Goal: Task Accomplishment & Management: Manage account settings

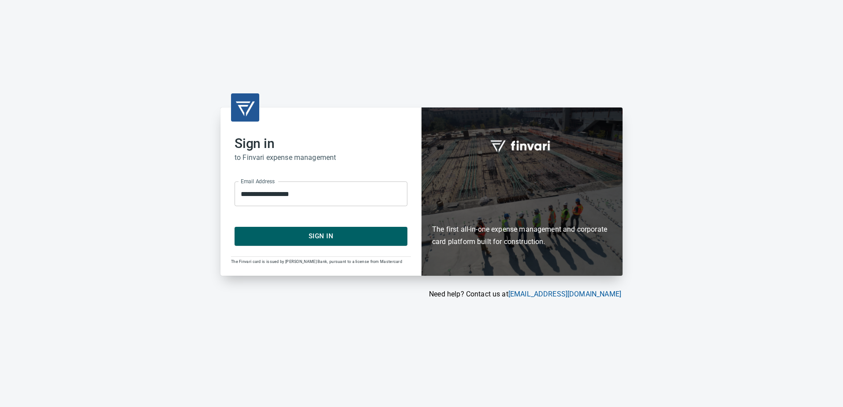
click at [339, 246] on div "**********" at bounding box center [320, 192] width 201 height 168
click at [341, 240] on span "Sign In" at bounding box center [320, 235] width 153 height 11
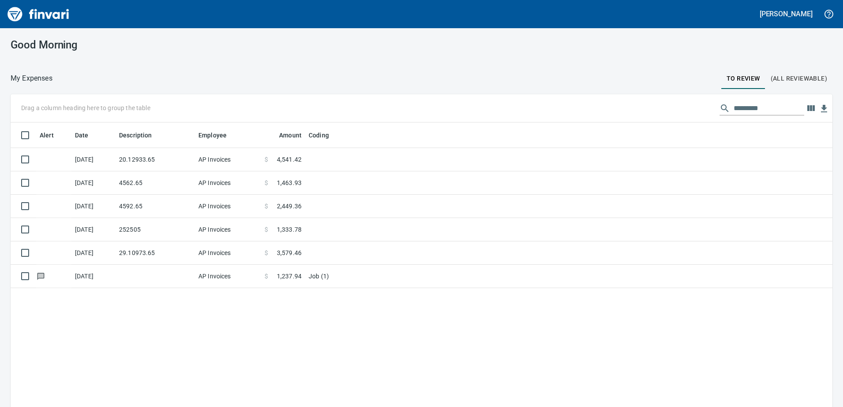
scroll to position [304, 808]
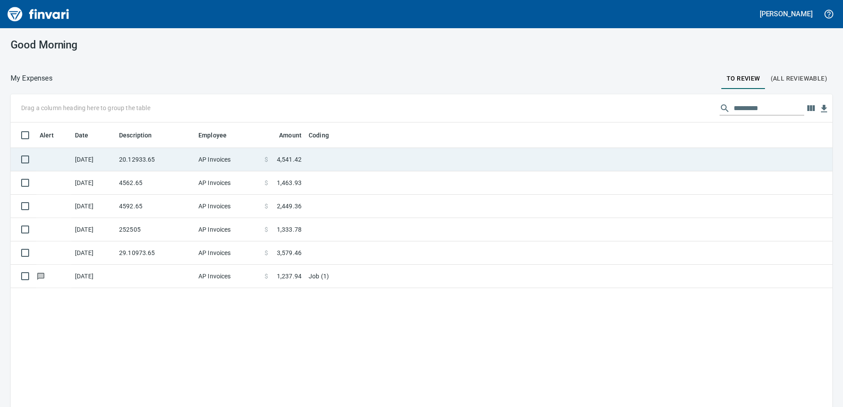
click at [203, 152] on td "AP Invoices" at bounding box center [228, 159] width 66 height 23
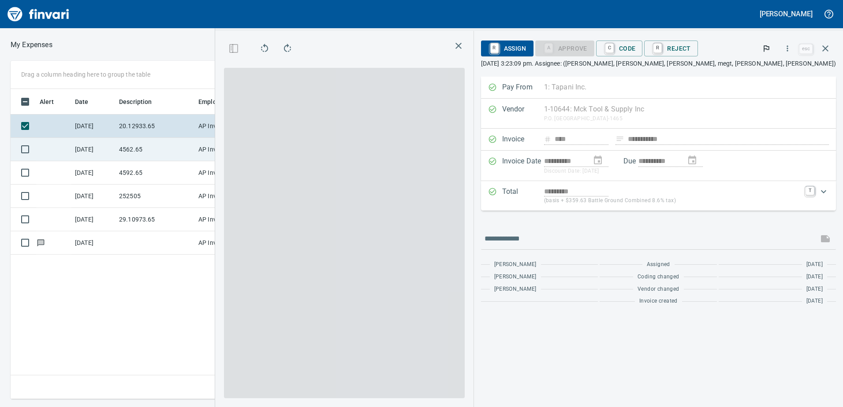
scroll to position [304, 595]
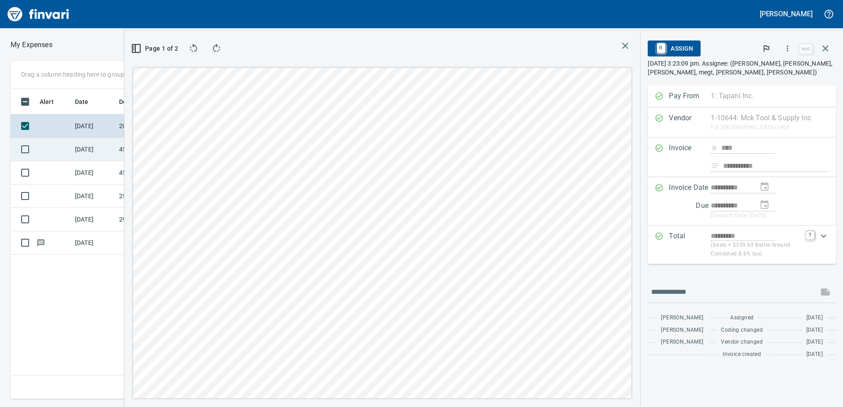
click at [62, 149] on td at bounding box center [53, 149] width 35 height 23
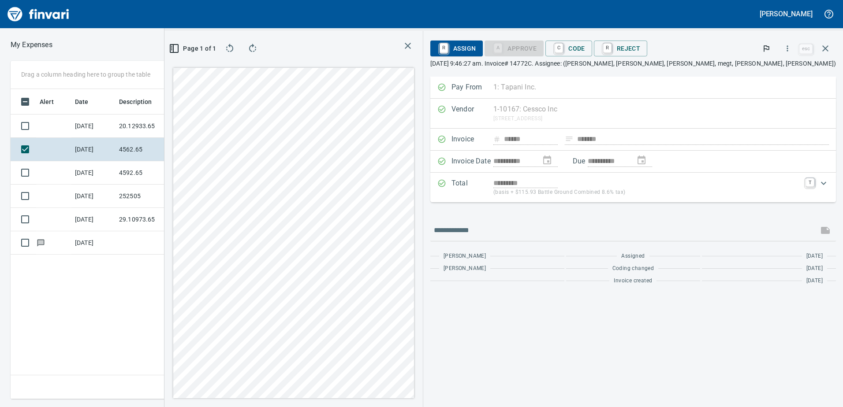
click at [138, 396] on div "**********" at bounding box center [421, 230] width 843 height 338
click at [563, 45] on link "C" at bounding box center [558, 49] width 8 height 10
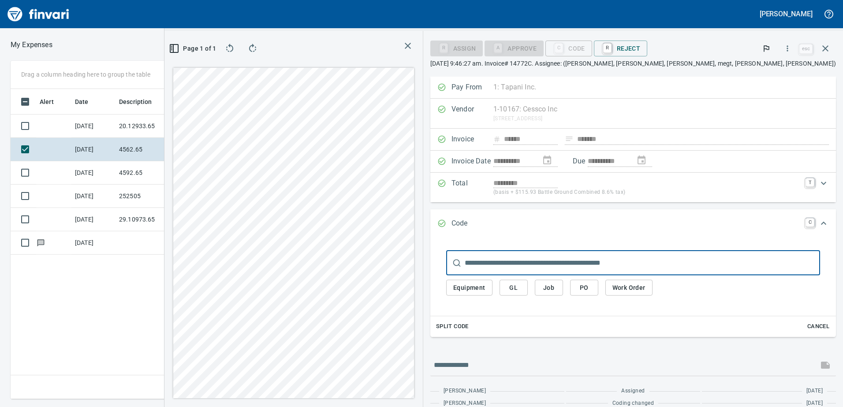
scroll to position [304, 595]
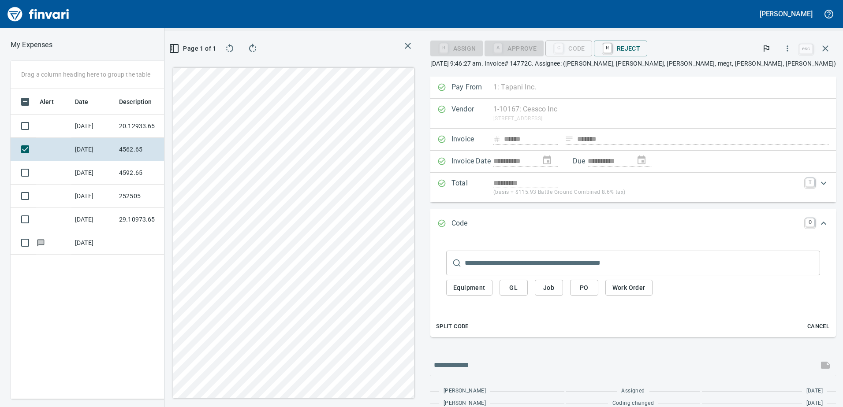
drag, startPoint x: 643, startPoint y: 279, endPoint x: 648, endPoint y: 282, distance: 5.9
click at [645, 280] on div "Equipment GL Job PO Work Order" at bounding box center [633, 287] width 374 height 25
click at [563, 282] on button "Job" at bounding box center [549, 288] width 28 height 16
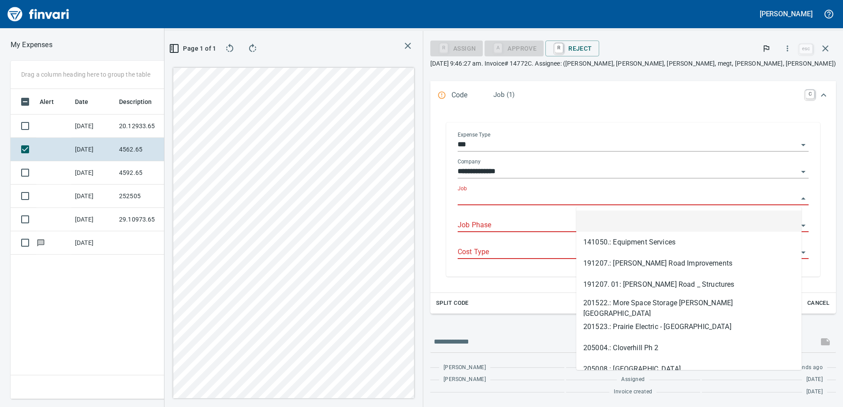
click at [605, 200] on input "Job" at bounding box center [627, 199] width 340 height 12
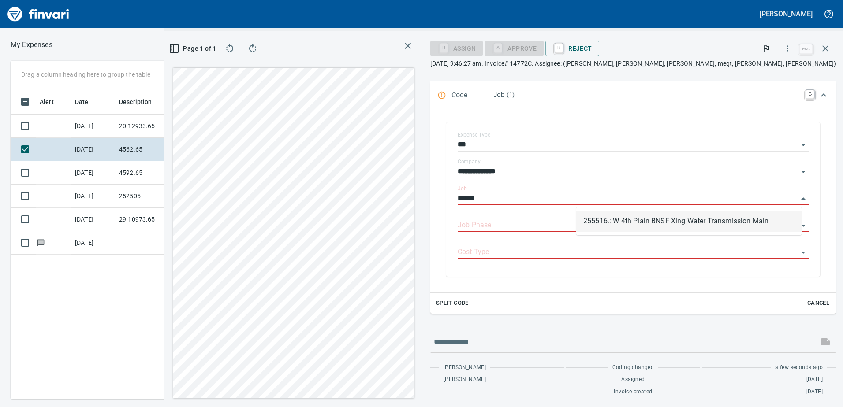
click at [623, 211] on li "255516.: W 4th Plain BNSF Xing Water Transmission Main" at bounding box center [688, 221] width 225 height 21
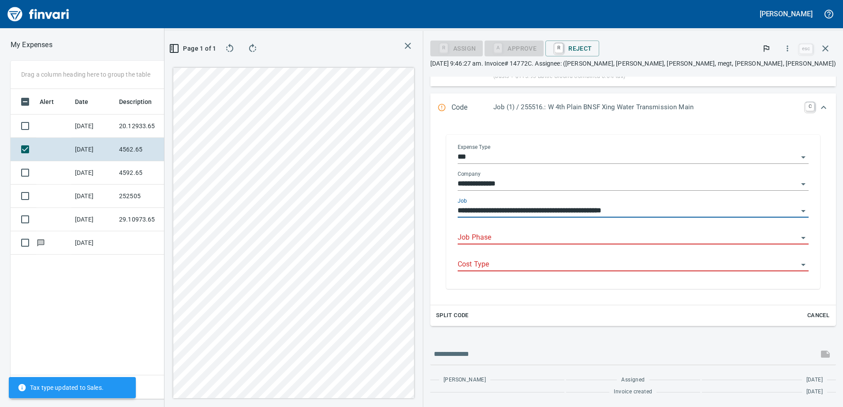
click at [624, 225] on div "Job Phase" at bounding box center [632, 235] width 351 height 20
type input "**********"
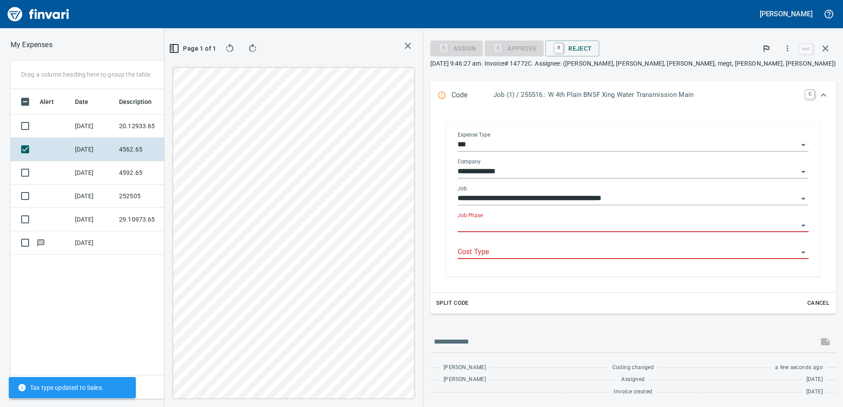
click at [624, 230] on input "Job Phase" at bounding box center [627, 225] width 340 height 12
click at [632, 249] on li "1100. .: Job Shack" at bounding box center [679, 248] width 245 height 21
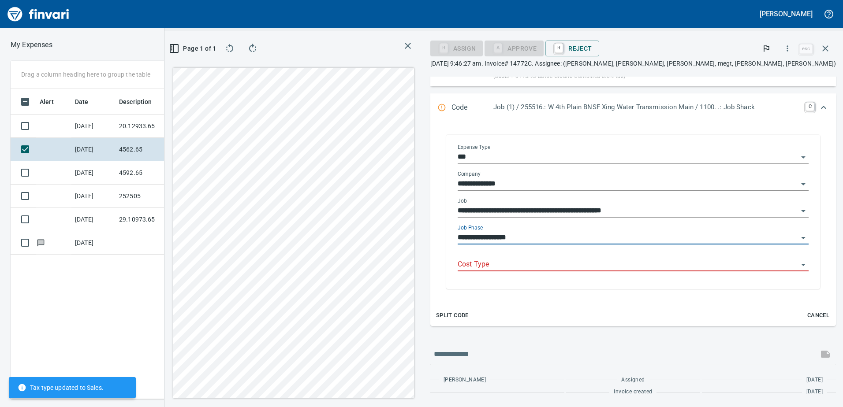
type input "**********"
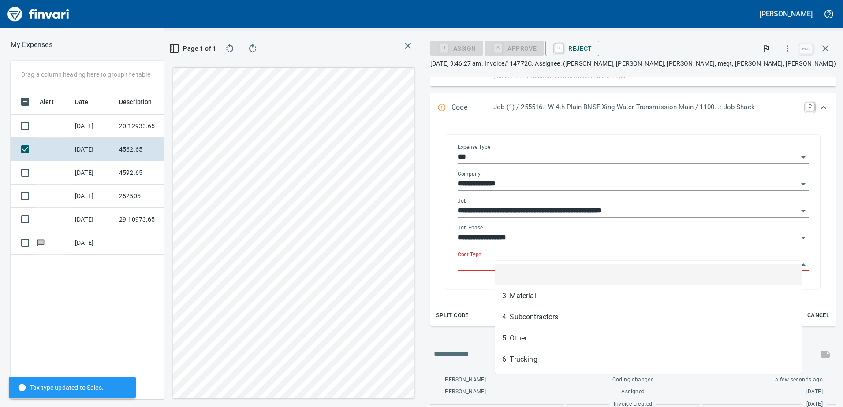
click at [628, 259] on input "Cost Type" at bounding box center [627, 265] width 340 height 12
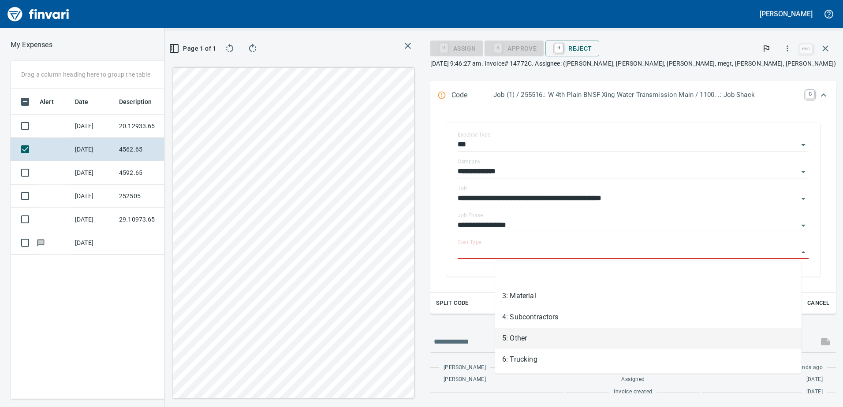
click at [527, 339] on li "5: Other" at bounding box center [648, 338] width 306 height 21
type input "********"
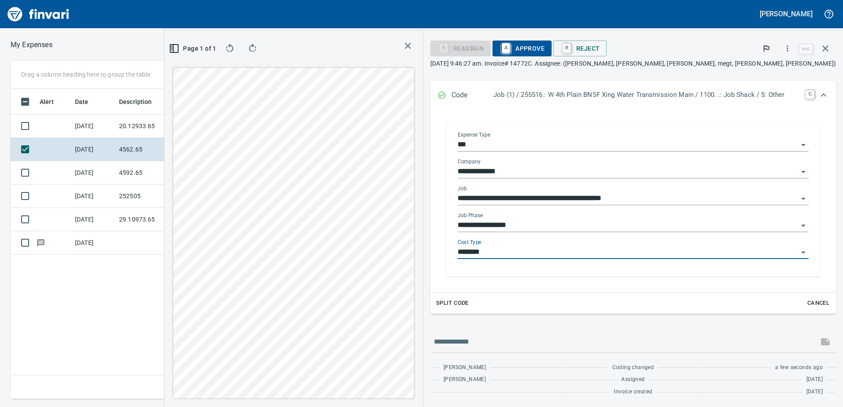
scroll to position [128, 0]
click at [818, 93] on icon "Expand" at bounding box center [823, 95] width 11 height 11
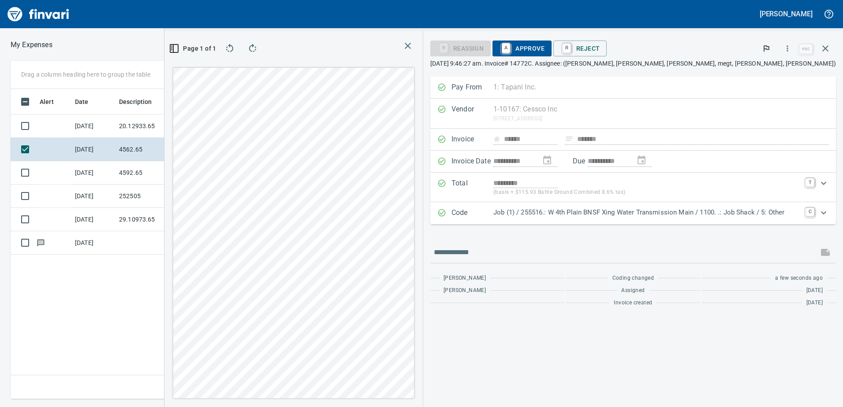
scroll to position [0, 0]
click at [540, 45] on span "A Approve" at bounding box center [521, 48] width 45 height 15
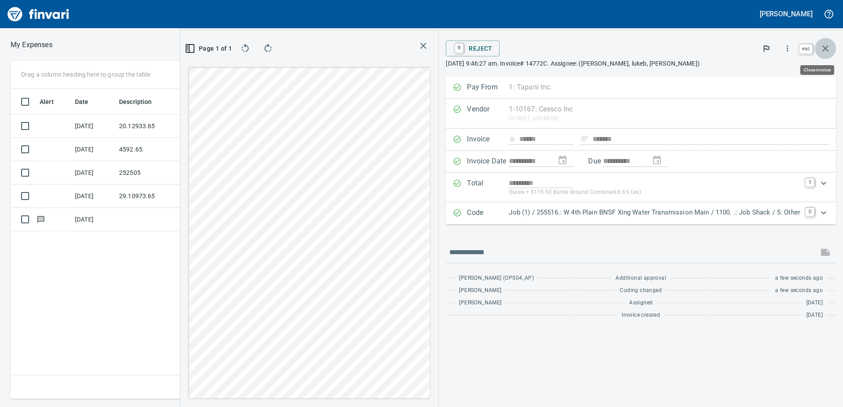
click at [829, 51] on icon "button" at bounding box center [825, 48] width 11 height 11
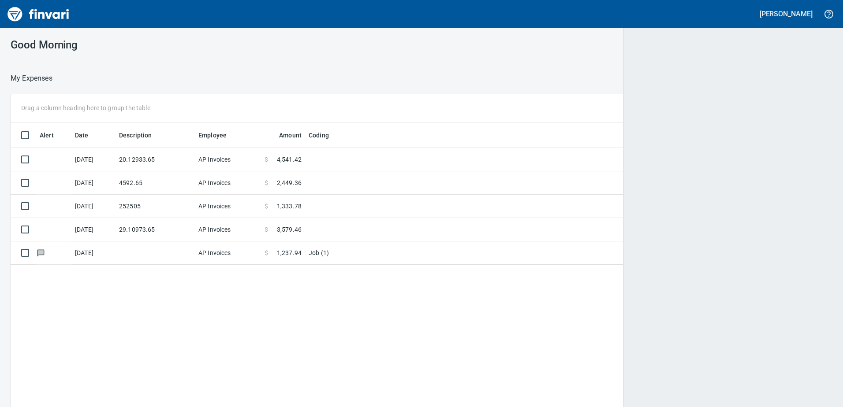
scroll to position [304, 807]
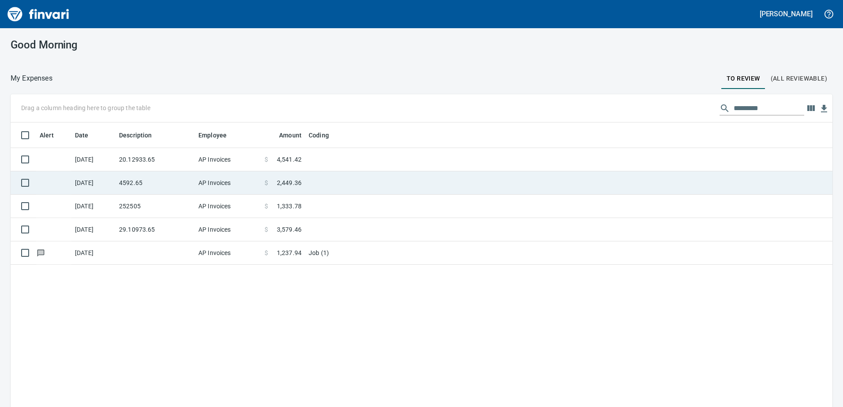
click at [191, 187] on td "4592.65" at bounding box center [154, 182] width 79 height 23
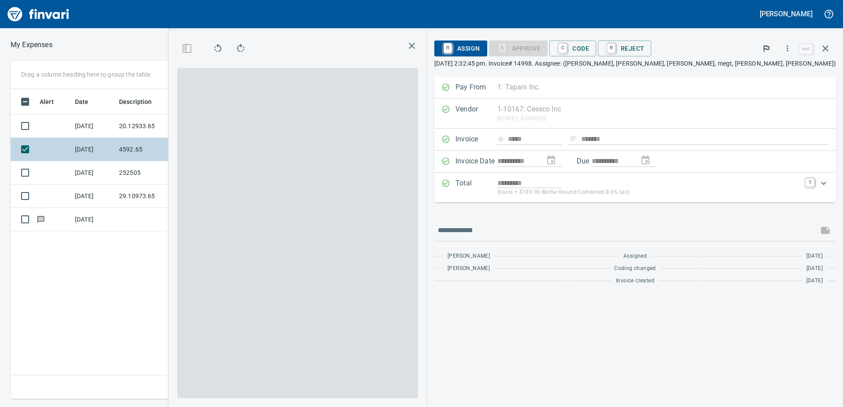
scroll to position [304, 595]
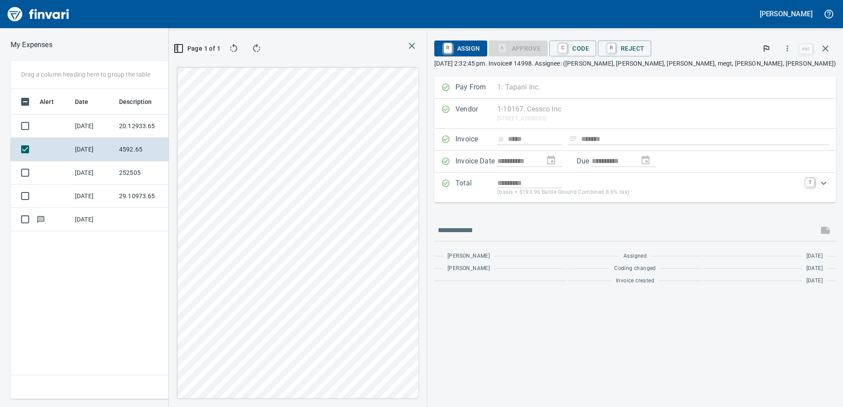
click at [271, 261] on div "**********" at bounding box center [421, 230] width 843 height 338
click at [564, 193] on div "**********" at bounding box center [506, 219] width 674 height 376
click at [390, 49] on div "Page 1 of 1" at bounding box center [298, 219] width 258 height 376
click at [362, 67] on div at bounding box center [298, 233] width 244 height 334
click at [420, 398] on div at bounding box center [298, 233] width 244 height 334
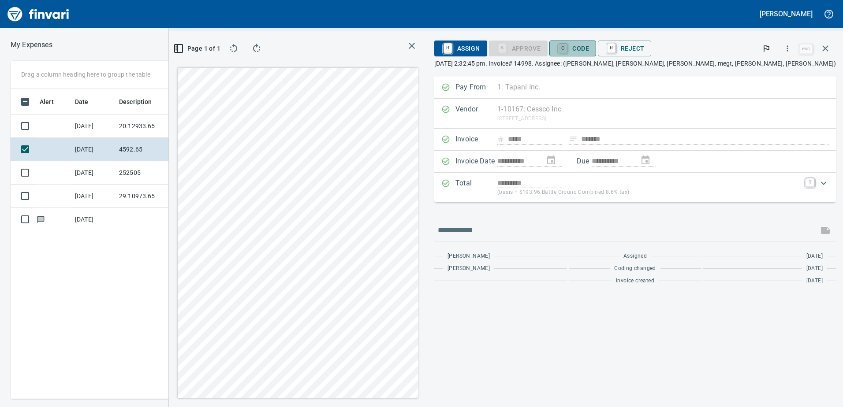
click at [567, 48] on link "C" at bounding box center [562, 49] width 8 height 10
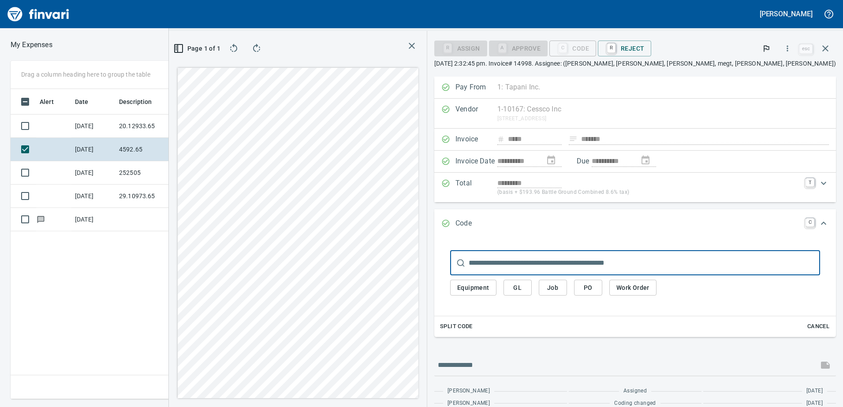
click at [560, 283] on span "Job" at bounding box center [553, 287] width 14 height 11
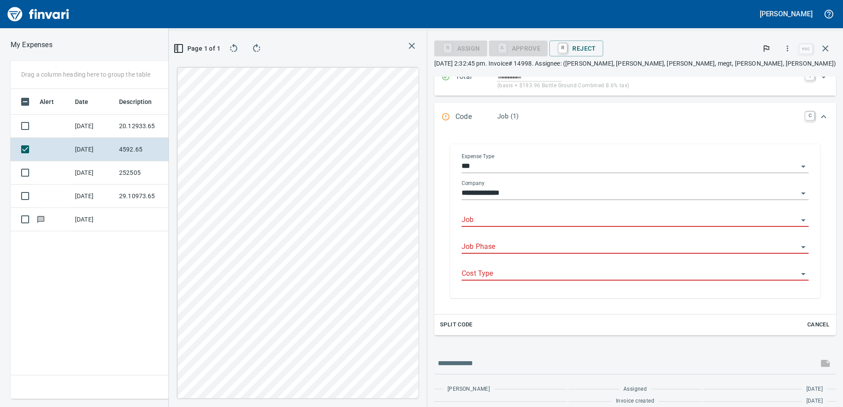
scroll to position [116, 0]
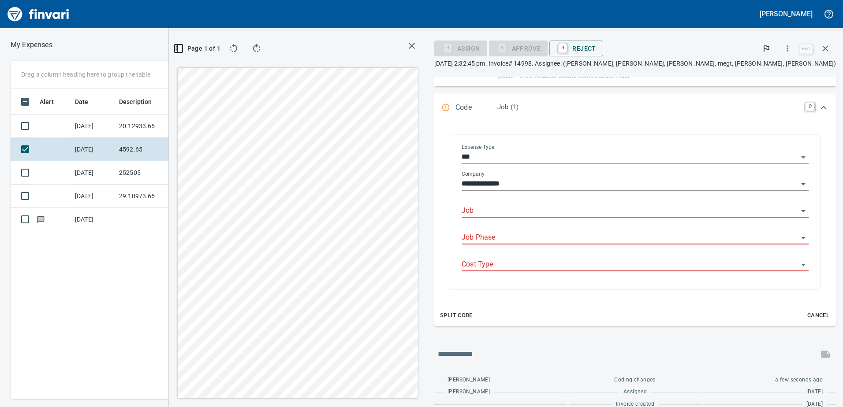
click at [627, 218] on div "Job" at bounding box center [634, 211] width 347 height 27
click at [621, 210] on input "Job" at bounding box center [629, 211] width 336 height 12
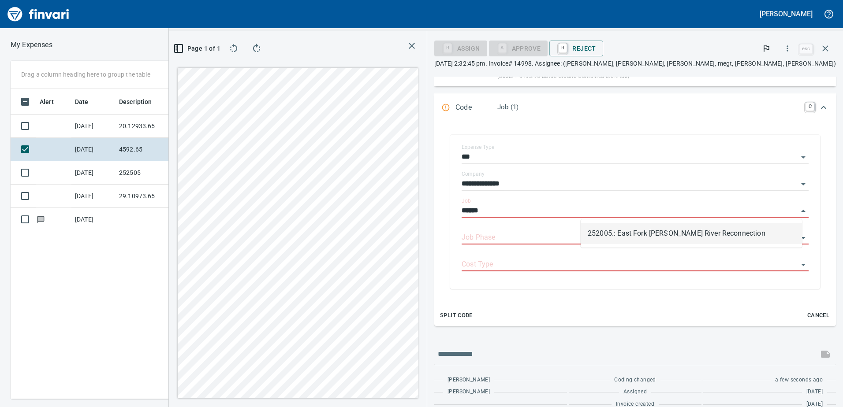
click at [611, 229] on li "252005.: East Fork [PERSON_NAME] River Reconnection" at bounding box center [690, 233] width 221 height 21
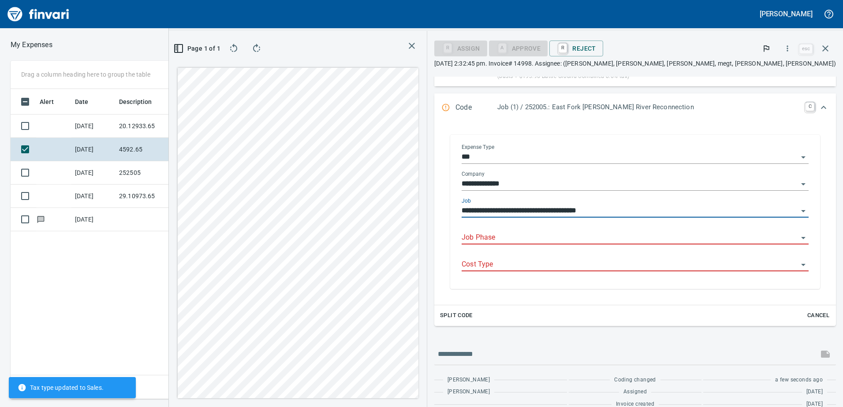
type input "**********"
click at [607, 240] on input "Job Phase" at bounding box center [629, 238] width 336 height 12
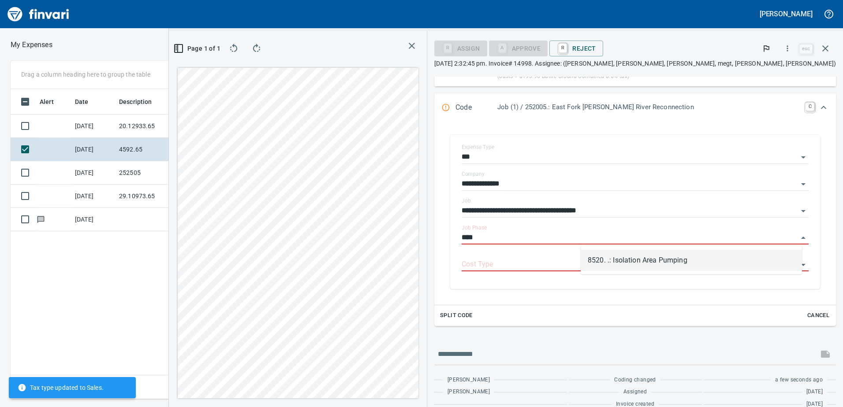
click at [608, 256] on li "8520. .: Isolation Area Pumping" at bounding box center [690, 260] width 221 height 21
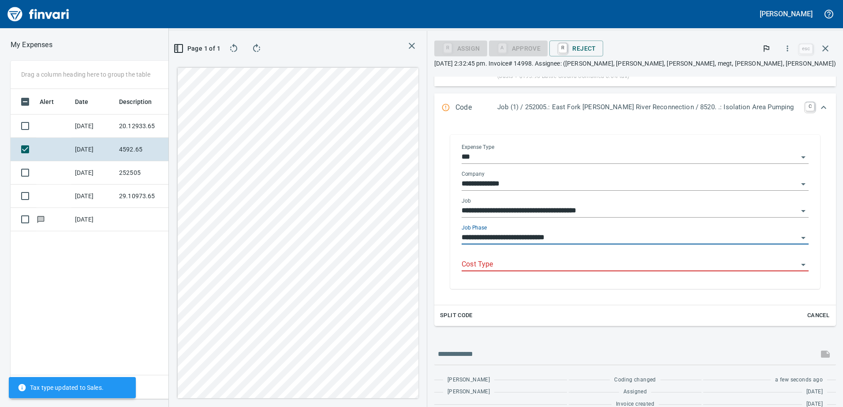
type input "**********"
click at [608, 259] on input "Cost Type" at bounding box center [629, 265] width 336 height 12
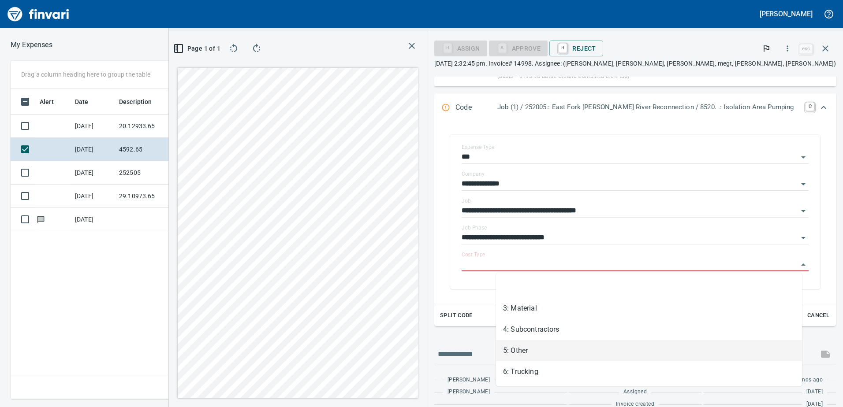
click at [520, 353] on li "5: Other" at bounding box center [649, 350] width 306 height 21
type input "********"
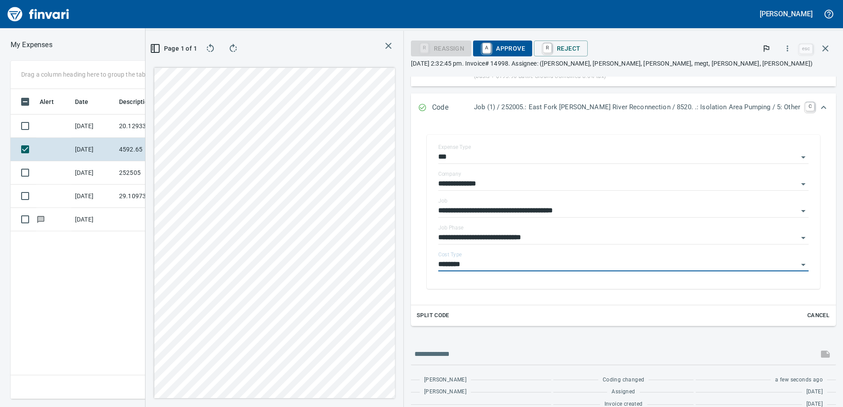
drag, startPoint x: 817, startPoint y: 108, endPoint x: 800, endPoint y: 138, distance: 35.1
click at [818, 108] on icon "Expand" at bounding box center [823, 107] width 11 height 11
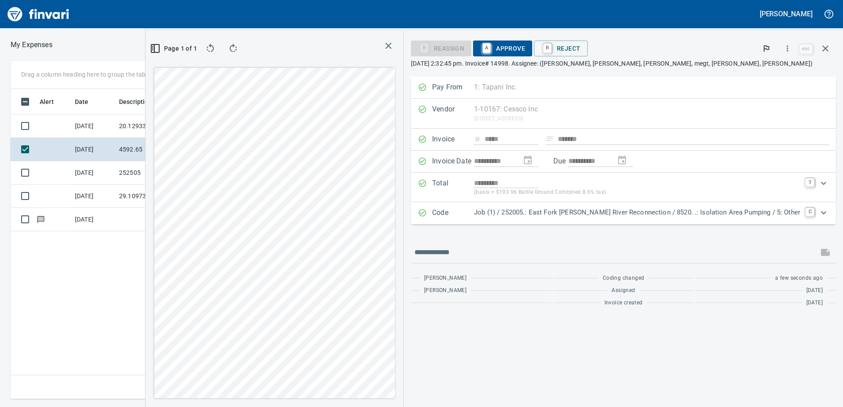
drag, startPoint x: 555, startPoint y: 40, endPoint x: 548, endPoint y: 57, distance: 18.4
click at [554, 41] on div "R Reassign A Approve R Reject" at bounding box center [604, 48] width 386 height 19
click at [525, 48] on span "A Approve" at bounding box center [502, 48] width 45 height 15
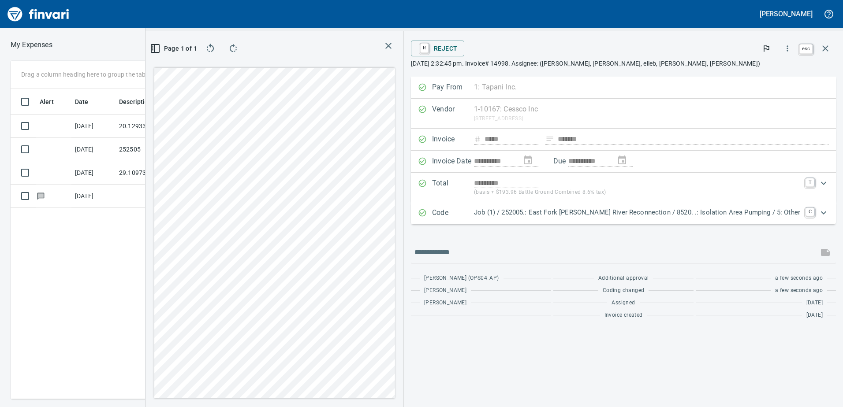
scroll to position [304, 595]
click at [834, 47] on button "button" at bounding box center [824, 48] width 21 height 21
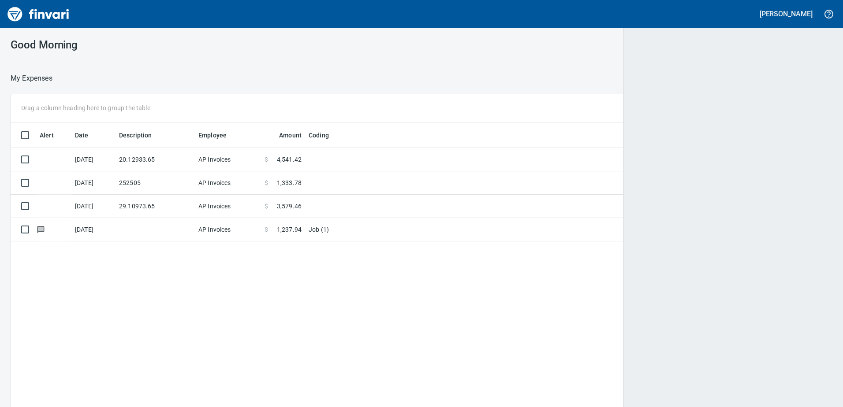
scroll to position [1, 1]
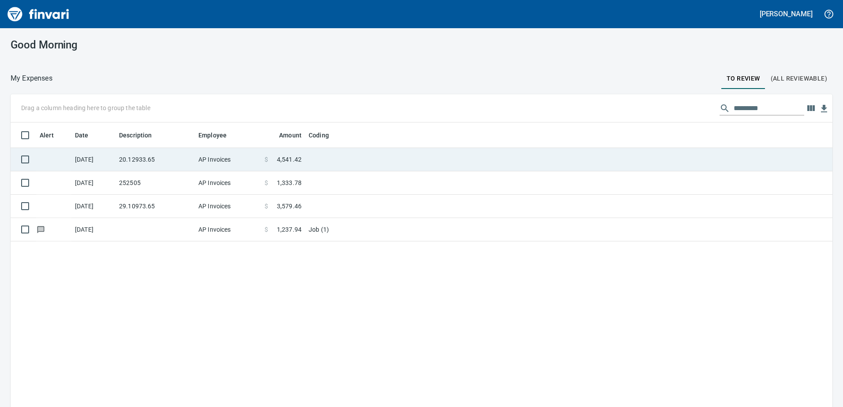
click at [184, 157] on td "20.12933.65" at bounding box center [154, 159] width 79 height 23
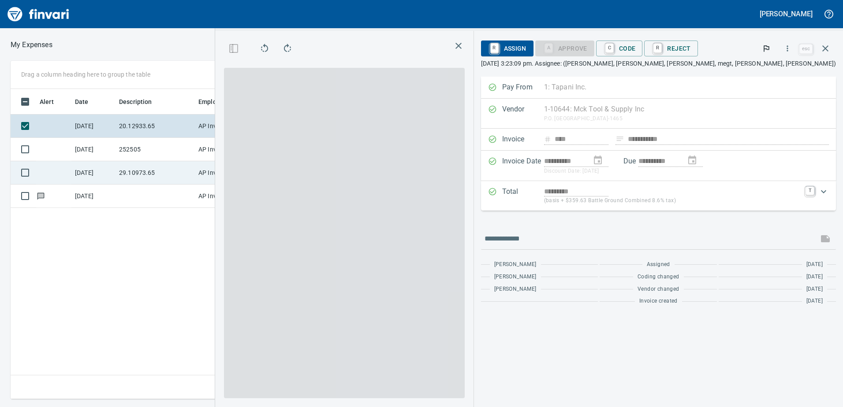
scroll to position [304, 595]
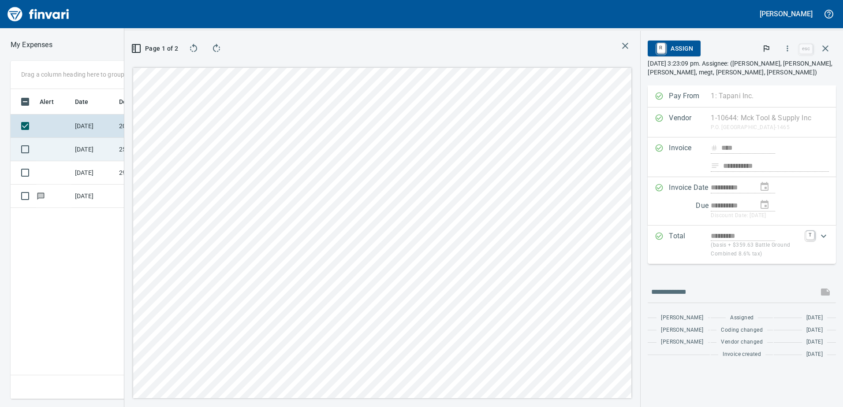
click at [122, 148] on td "252505" at bounding box center [154, 149] width 79 height 23
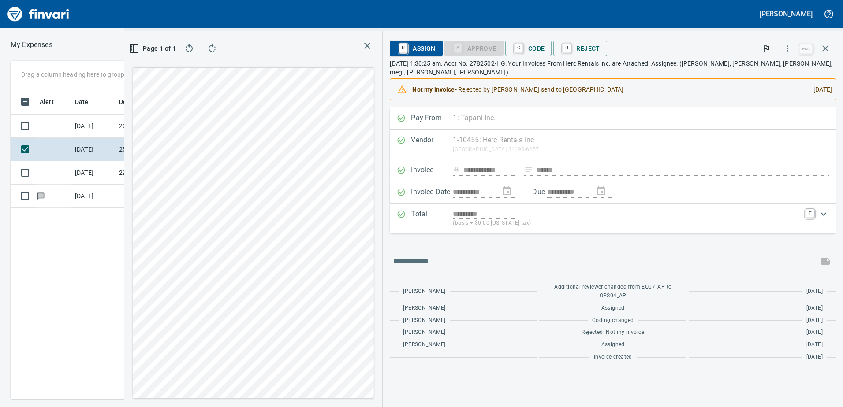
click at [129, 293] on div "Page 1 of 1" at bounding box center [253, 219] width 258 height 376
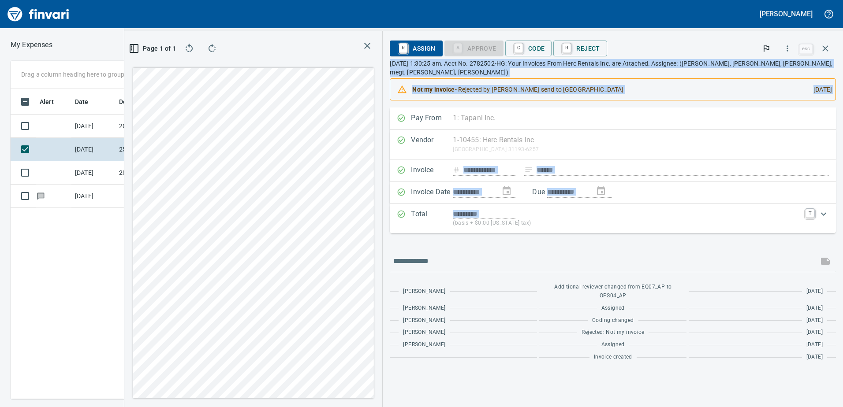
click at [375, 167] on div "**********" at bounding box center [483, 219] width 718 height 376
drag, startPoint x: 394, startPoint y: 134, endPoint x: 382, endPoint y: 81, distance: 55.0
click at [386, 76] on div "**********" at bounding box center [483, 219] width 718 height 376
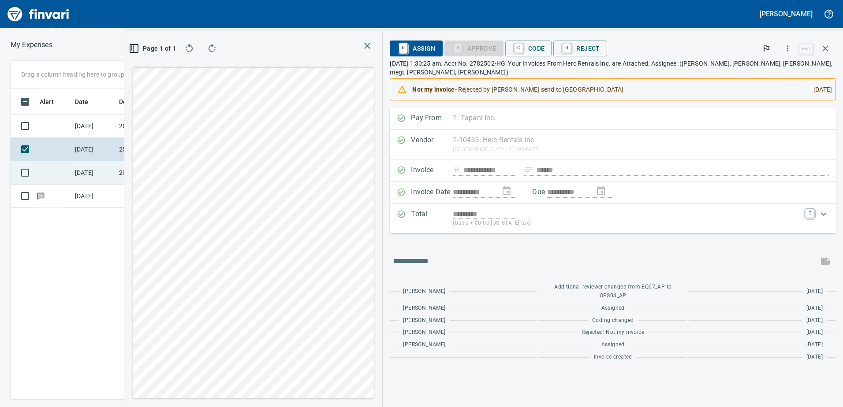
click at [95, 165] on td "[DATE]" at bounding box center [93, 172] width 44 height 23
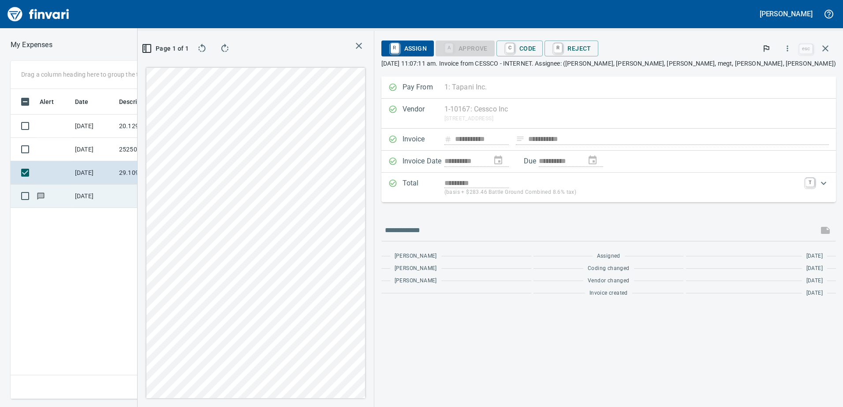
click at [108, 194] on td "[DATE]" at bounding box center [93, 196] width 44 height 23
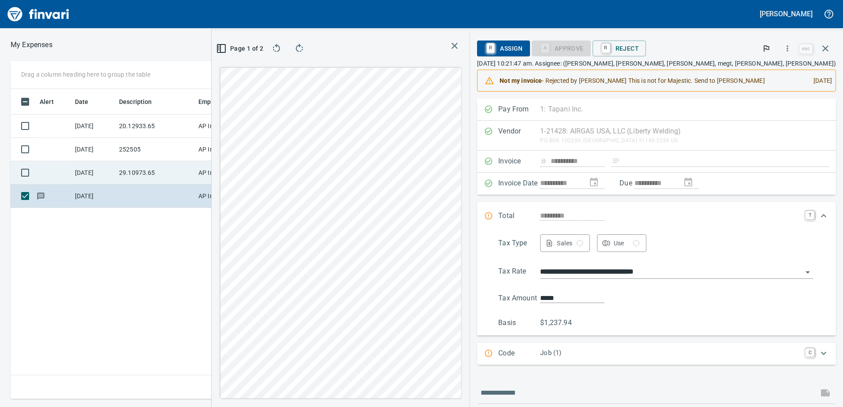
click at [96, 166] on td "[DATE]" at bounding box center [93, 172] width 44 height 23
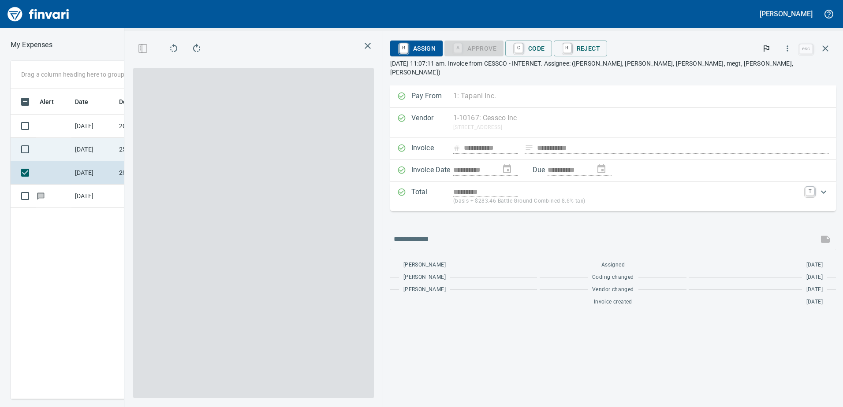
drag, startPoint x: 101, startPoint y: 152, endPoint x: 108, endPoint y: 139, distance: 14.4
click at [104, 150] on td "[DATE]" at bounding box center [93, 149] width 44 height 23
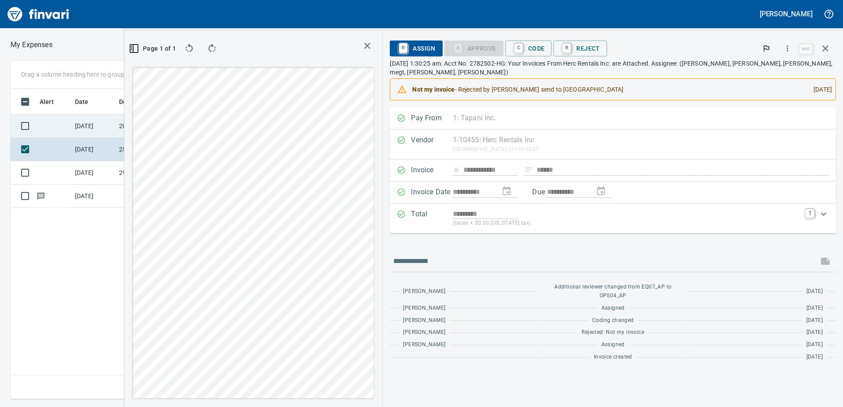
click at [106, 133] on td "[DATE]" at bounding box center [93, 126] width 44 height 23
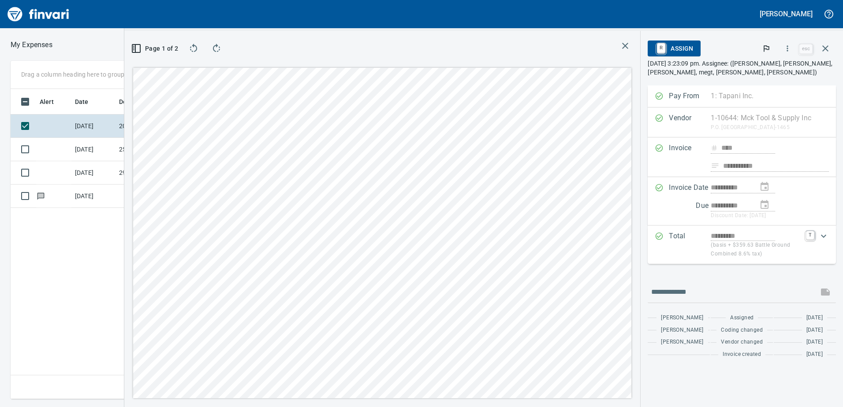
drag, startPoint x: 140, startPoint y: 48, endPoint x: 137, endPoint y: 56, distance: 8.4
click at [140, 48] on rect "button" at bounding box center [136, 49] width 8 height 8
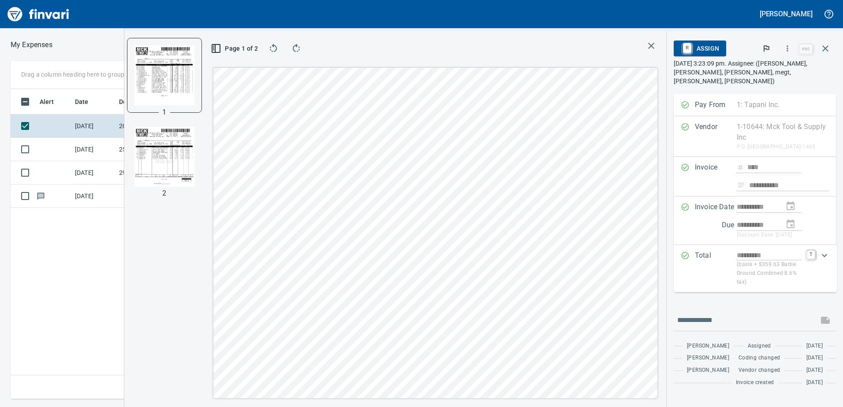
click at [167, 150] on img "button" at bounding box center [164, 157] width 60 height 60
click at [789, 49] on icon "button" at bounding box center [787, 48] width 9 height 9
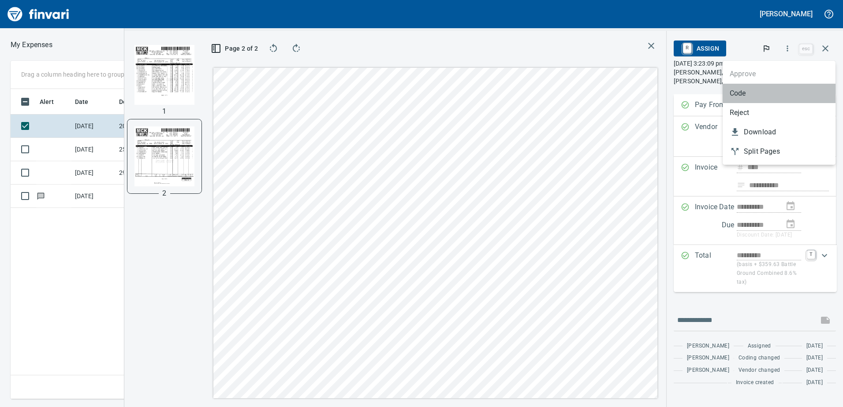
click at [753, 86] on li "Code" at bounding box center [778, 93] width 113 height 19
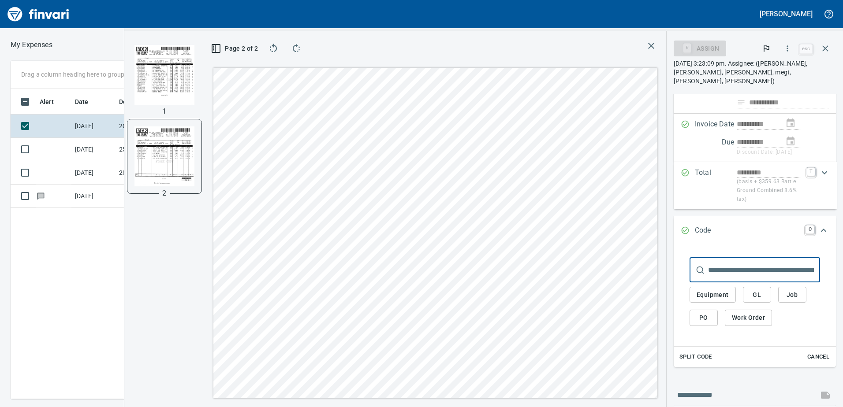
scroll to position [156, 0]
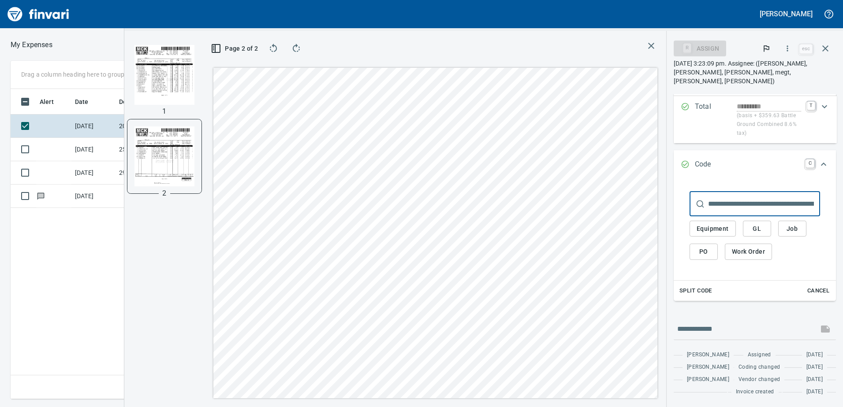
click at [762, 221] on button "GL" at bounding box center [757, 229] width 28 height 16
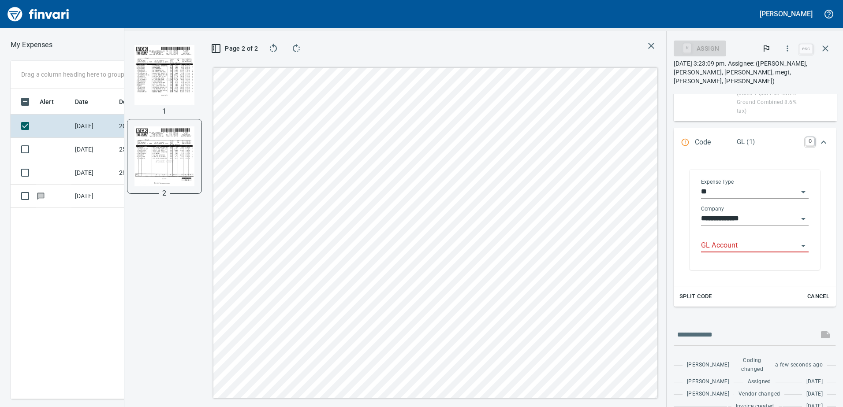
scroll to position [304, 595]
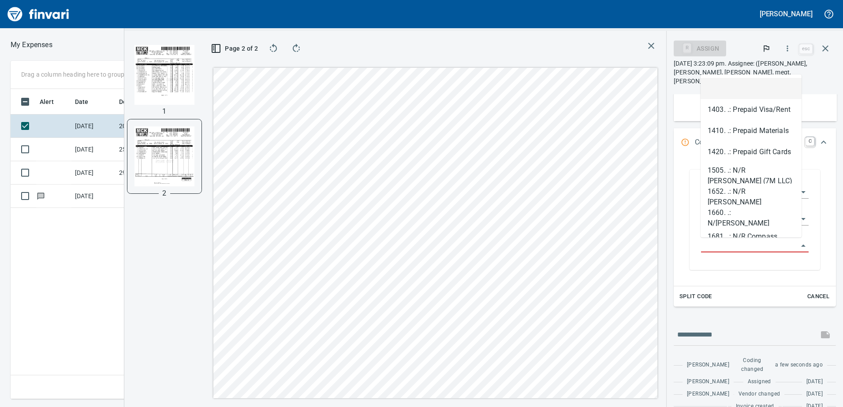
click at [747, 243] on input "GL Account" at bounding box center [749, 246] width 97 height 12
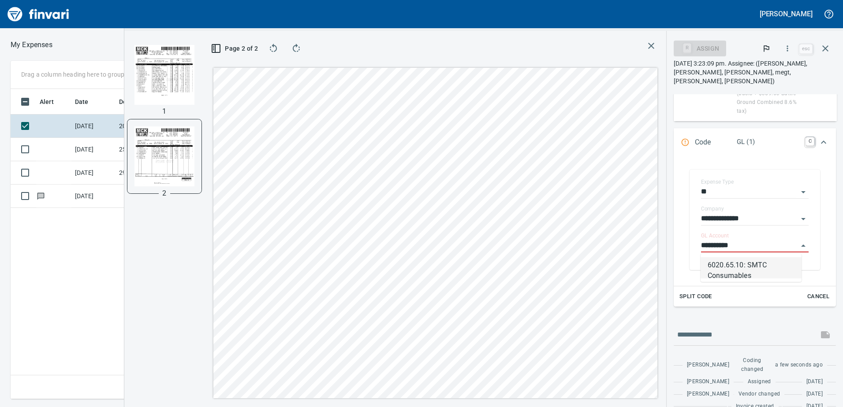
click at [733, 266] on li "6020.65.10: SMTC Consumables" at bounding box center [750, 267] width 101 height 21
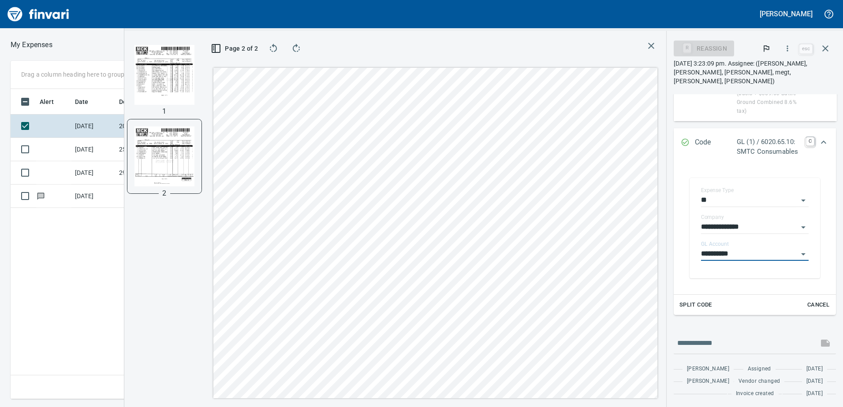
type input "**********"
click at [818, 141] on icon "Expand" at bounding box center [823, 142] width 11 height 11
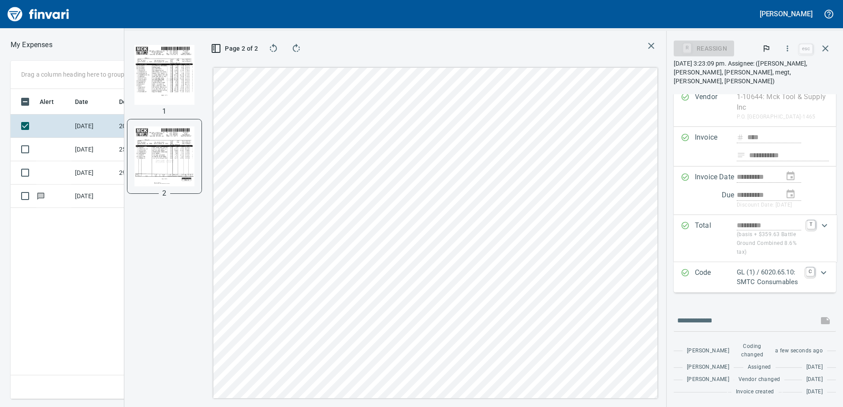
scroll to position [46, 0]
click at [788, 48] on icon "button" at bounding box center [787, 48] width 1 height 6
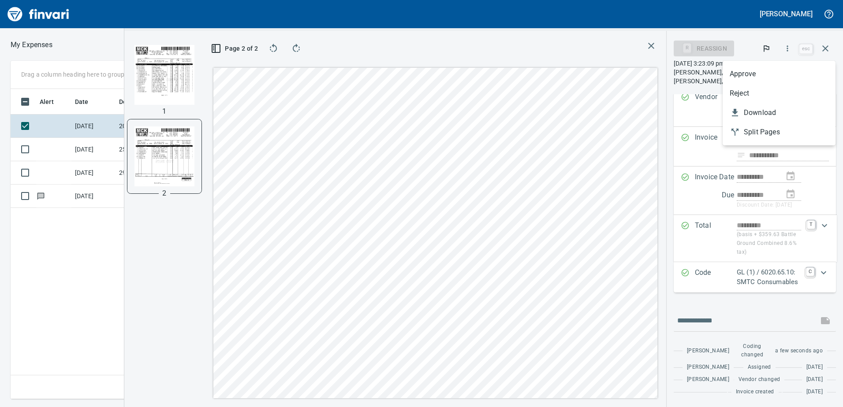
click at [747, 67] on li "Approve" at bounding box center [778, 73] width 113 height 19
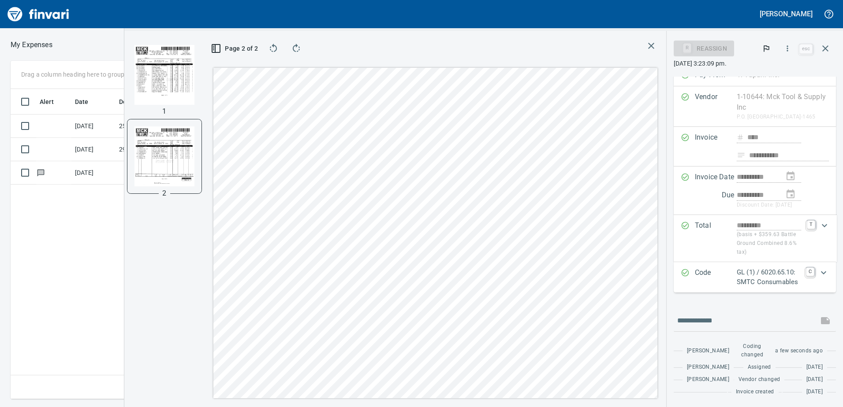
scroll to position [46, 0]
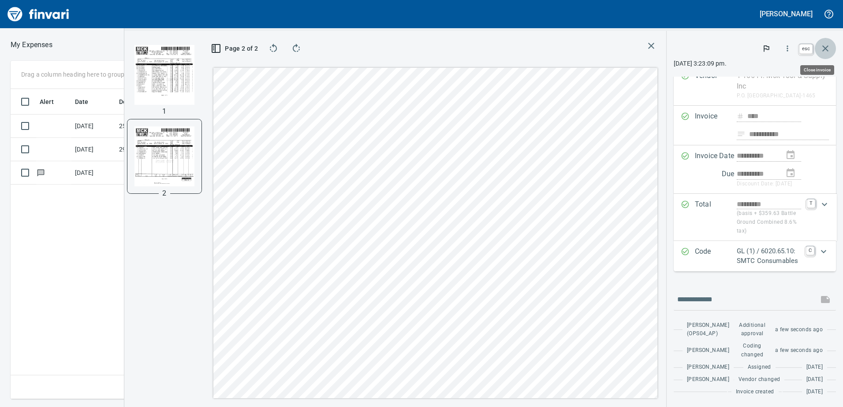
click at [825, 47] on icon "button" at bounding box center [825, 48] width 11 height 11
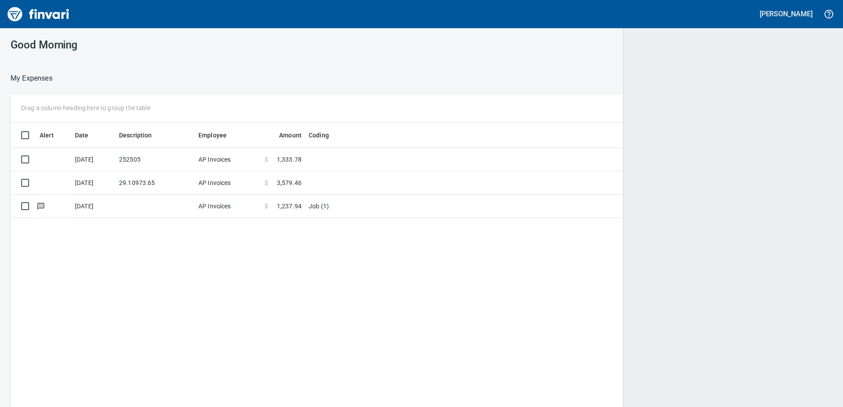
scroll to position [1, 1]
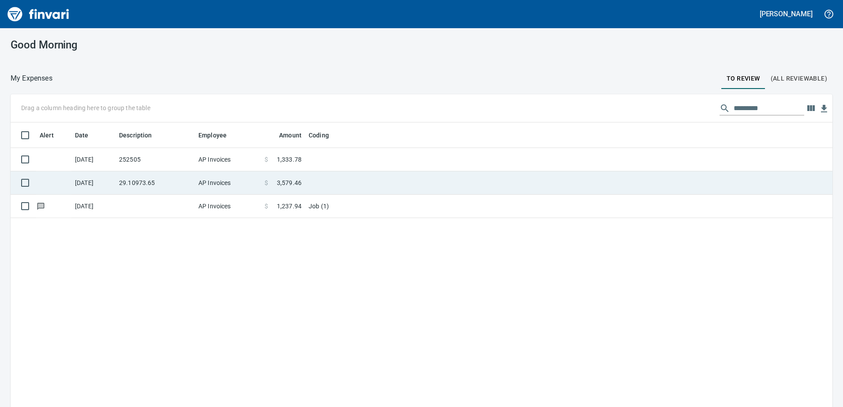
click at [257, 156] on td "AP Invoices" at bounding box center [228, 159] width 66 height 23
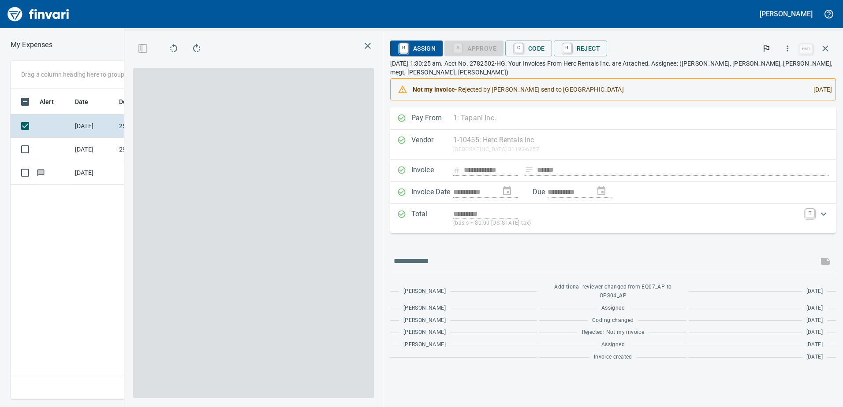
scroll to position [304, 595]
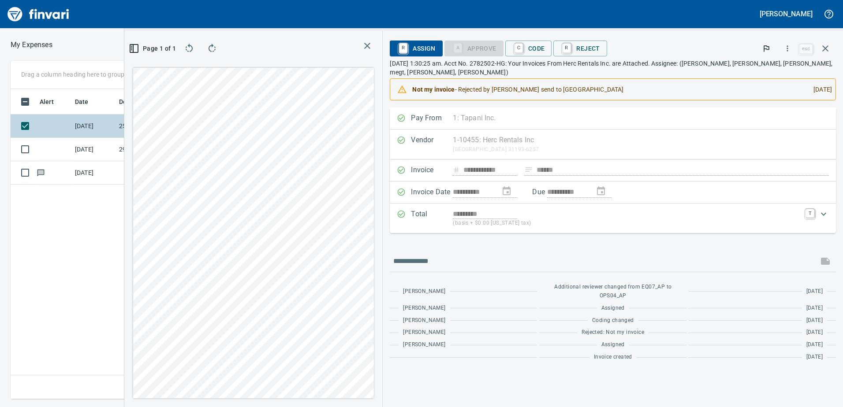
click at [90, 128] on td "[DATE]" at bounding box center [93, 126] width 44 height 23
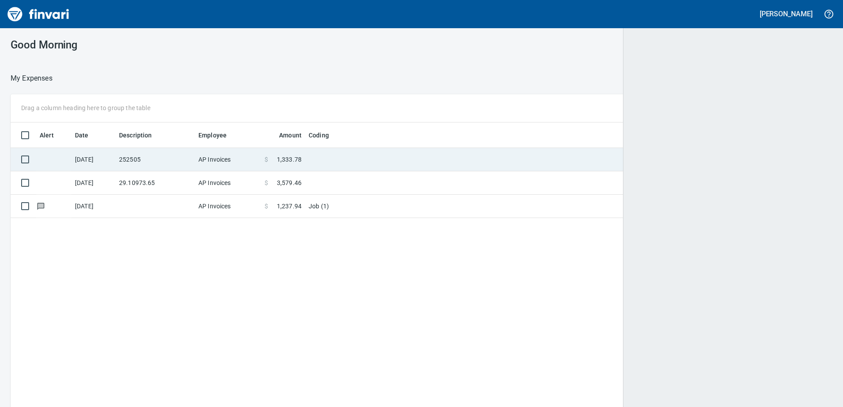
scroll to position [304, 807]
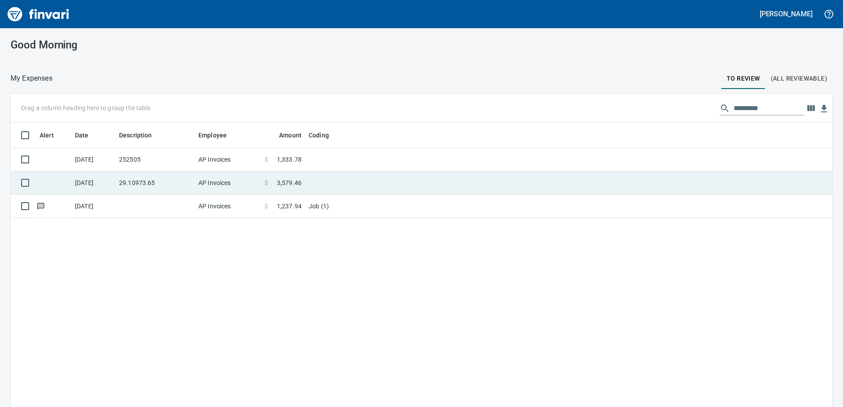
click at [138, 176] on td "29.10973.65" at bounding box center [154, 182] width 79 height 23
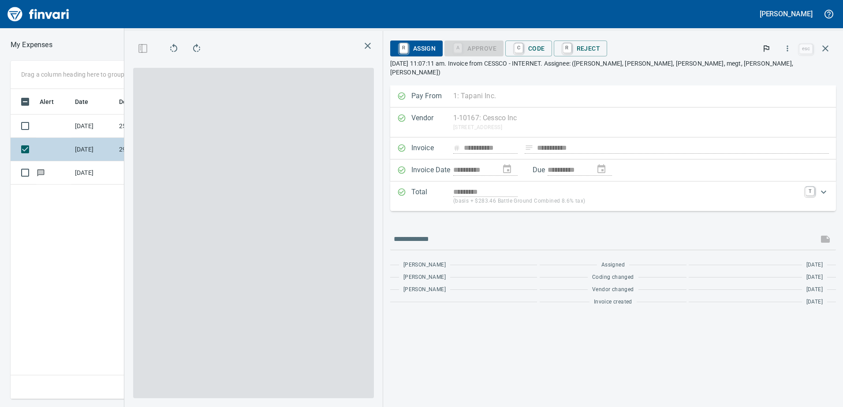
scroll to position [304, 595]
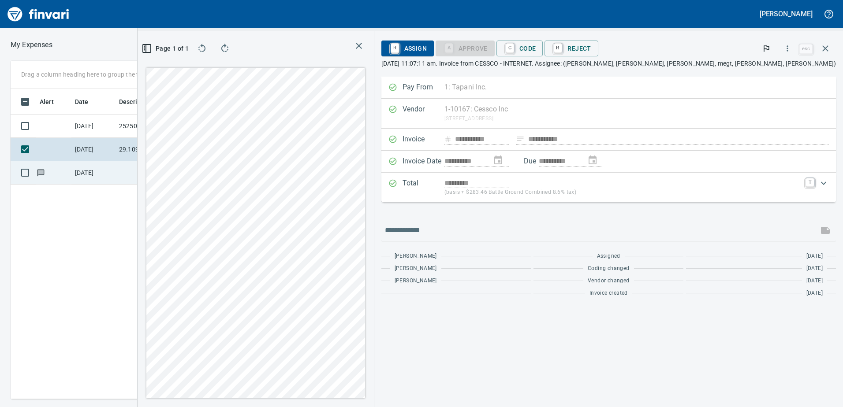
click at [150, 175] on td at bounding box center [154, 172] width 79 height 23
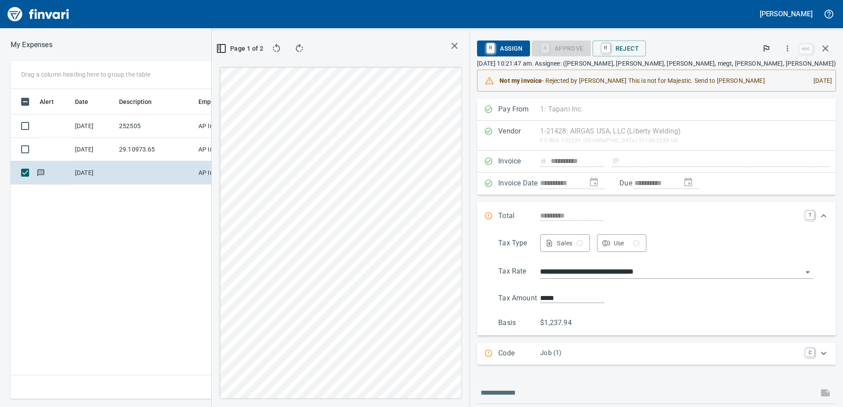
click at [270, 92] on div "**********" at bounding box center [421, 230] width 843 height 338
click at [821, 50] on icon "button" at bounding box center [825, 48] width 11 height 11
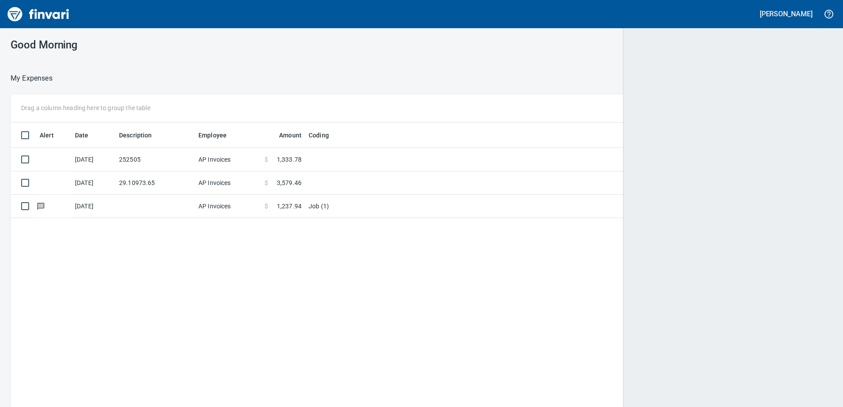
scroll to position [304, 807]
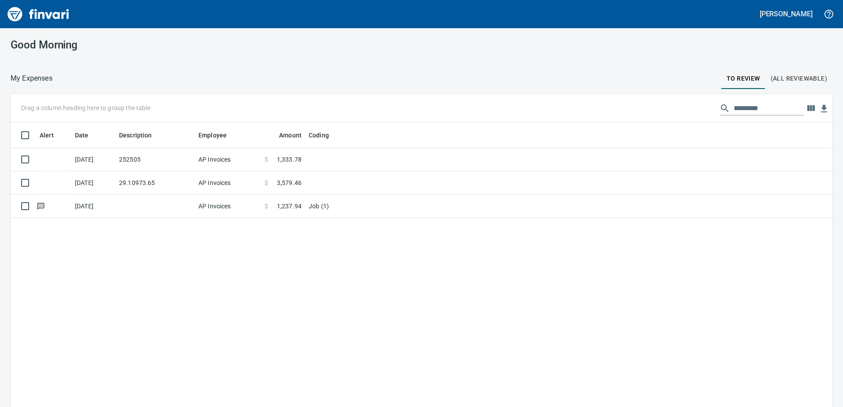
click at [519, 292] on div "Alert Date Description Employee Amount Coding [DATE] 252505 AP Invoices $ 1,333…" at bounding box center [421, 278] width 821 height 311
